Goal: Navigation & Orientation: Find specific page/section

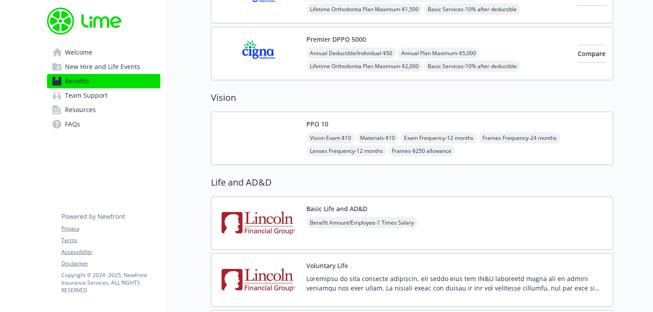
scroll to position [544, 0]
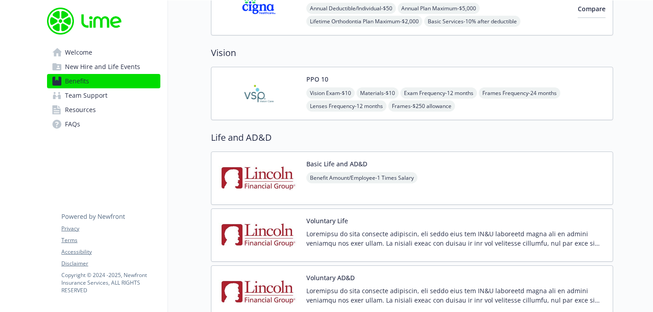
click at [88, 56] on span "Welcome" at bounding box center [78, 52] width 27 height 14
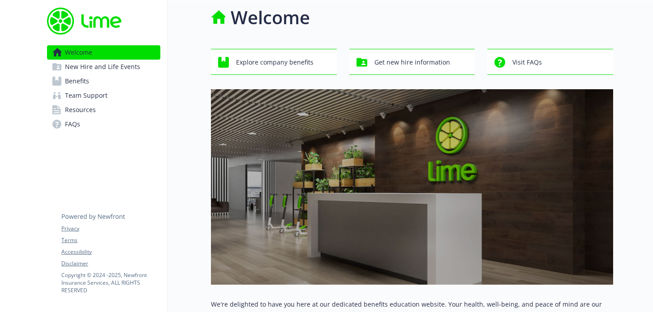
scroll to position [315, 0]
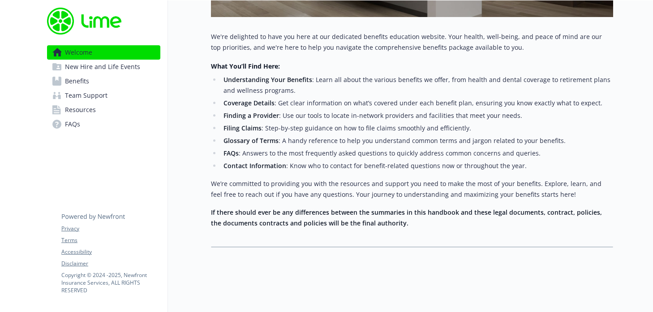
click at [89, 68] on span "New Hire and Life Events" at bounding box center [102, 67] width 75 height 14
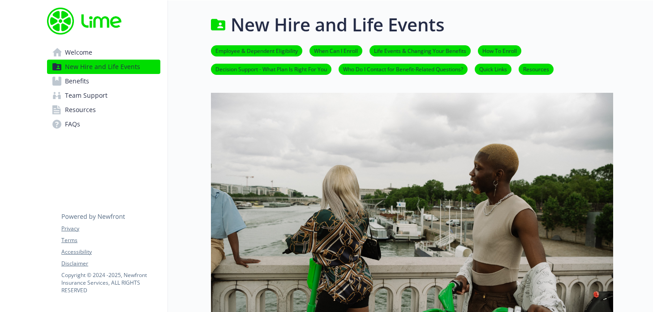
click at [533, 68] on link "Resources" at bounding box center [536, 69] width 35 height 9
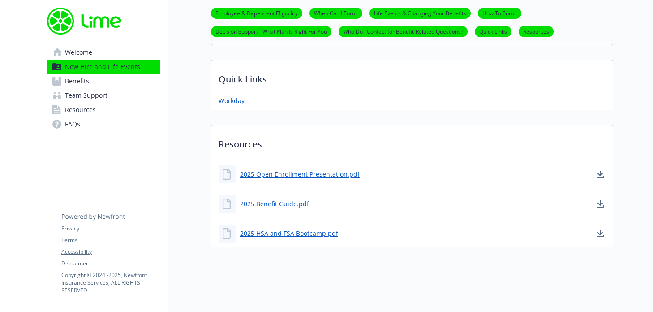
scroll to position [581, 7]
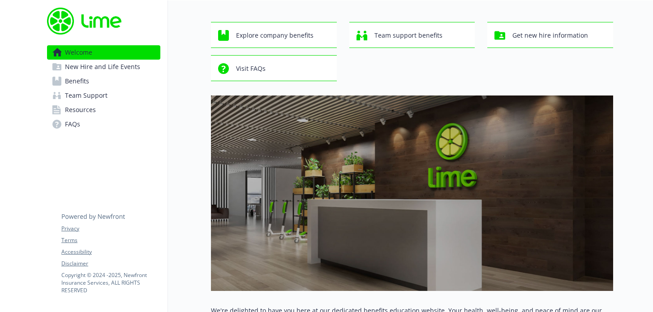
scroll to position [0, 7]
